Goal: Task Accomplishment & Management: Manage account settings

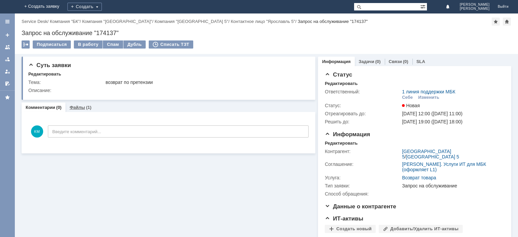
click at [72, 107] on link "Файлы" at bounding box center [77, 107] width 16 height 5
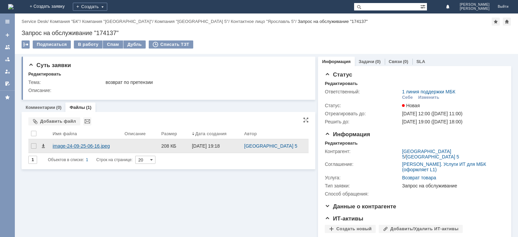
click at [83, 147] on div "image-24-09-25-06-16.jpeg" at bounding box center [86, 145] width 66 height 5
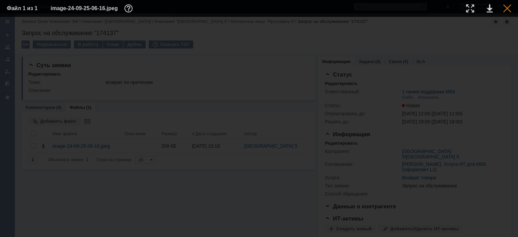
click at [504, 7] on div at bounding box center [507, 8] width 8 height 8
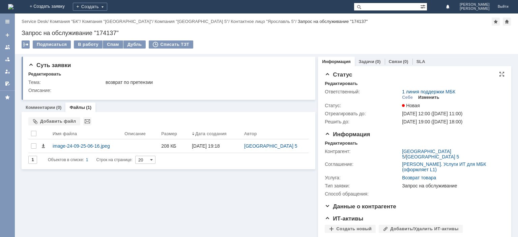
click at [430, 97] on div "Изменить" at bounding box center [428, 97] width 21 height 5
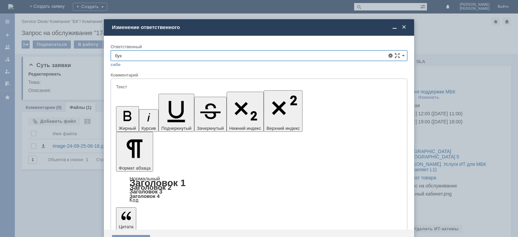
click at [173, 89] on div "Бухгалтерия розница" at bounding box center [259, 93] width 296 height 11
type input "Бухгалтерия розница"
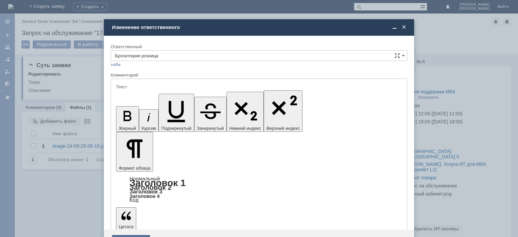
click at [126, 235] on div "Сохранить" at bounding box center [131, 240] width 38 height 11
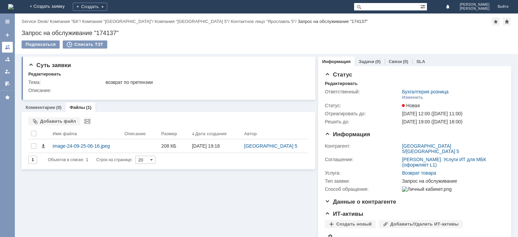
click at [8, 47] on div at bounding box center [7, 46] width 5 height 5
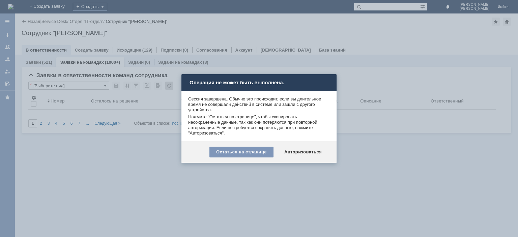
click at [301, 155] on div "Авторизоваться" at bounding box center [302, 152] width 51 height 11
